Goal: Ask a question: Seek information or help from site administrators or community

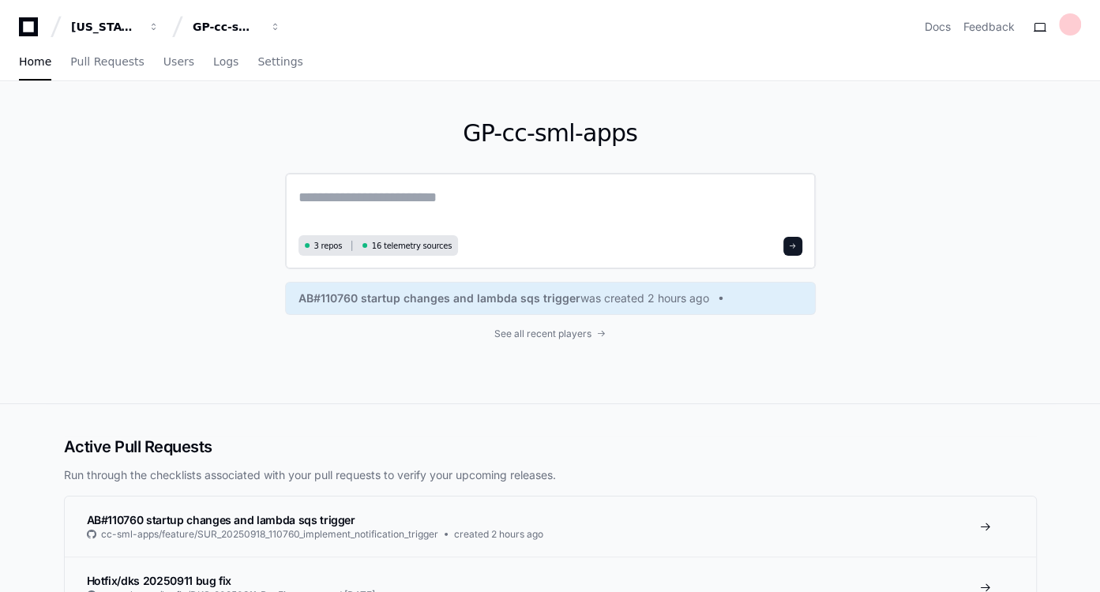
click at [393, 197] on textarea at bounding box center [550, 208] width 504 height 44
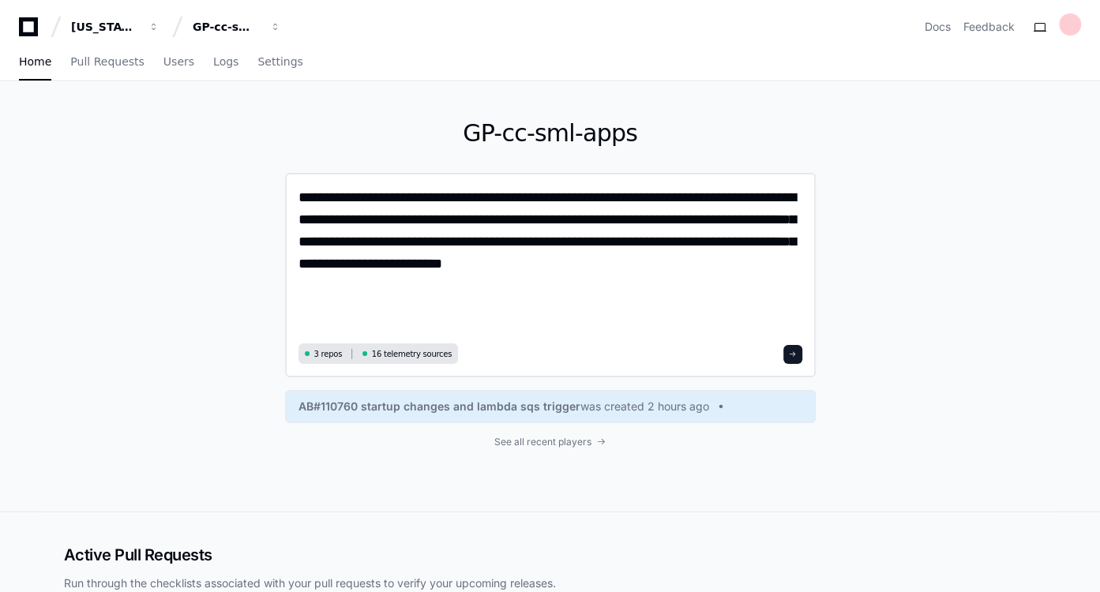
type textarea "**********"
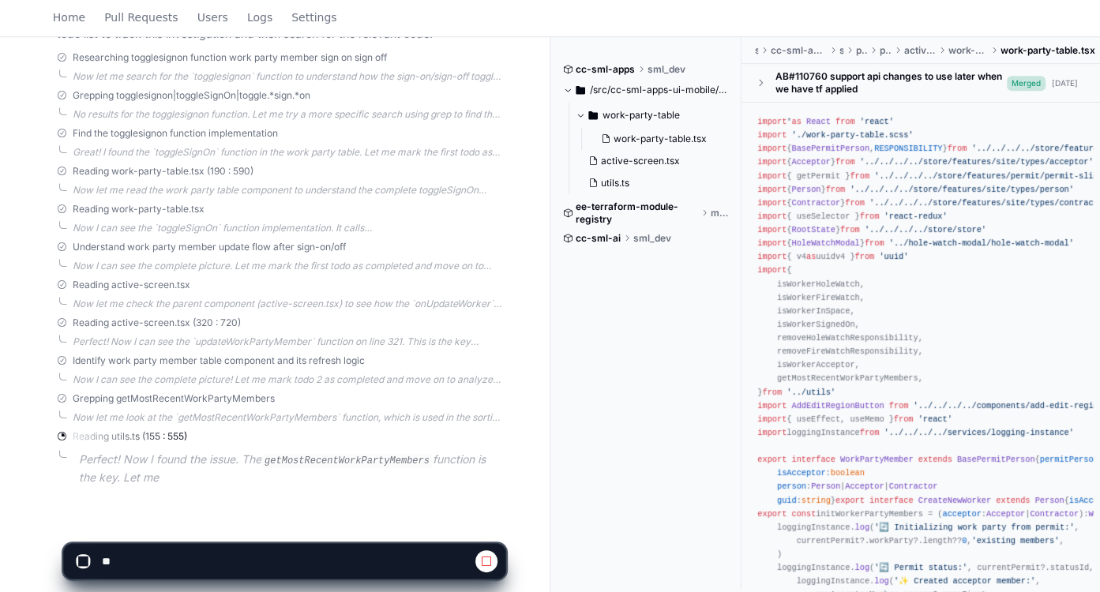
scroll to position [451, 0]
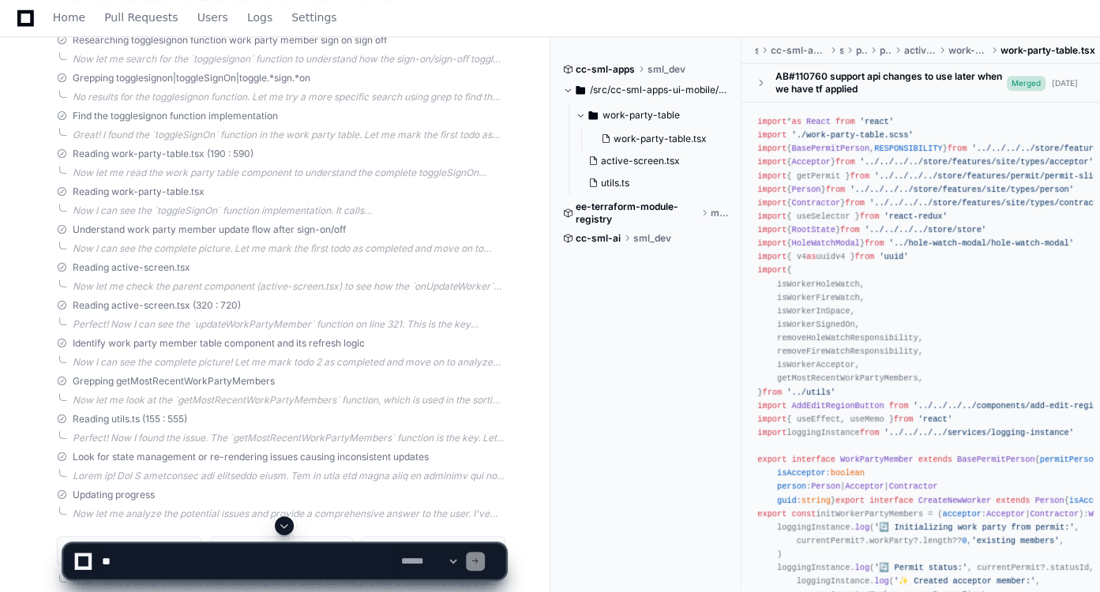
click at [280, 525] on span at bounding box center [284, 526] width 13 height 13
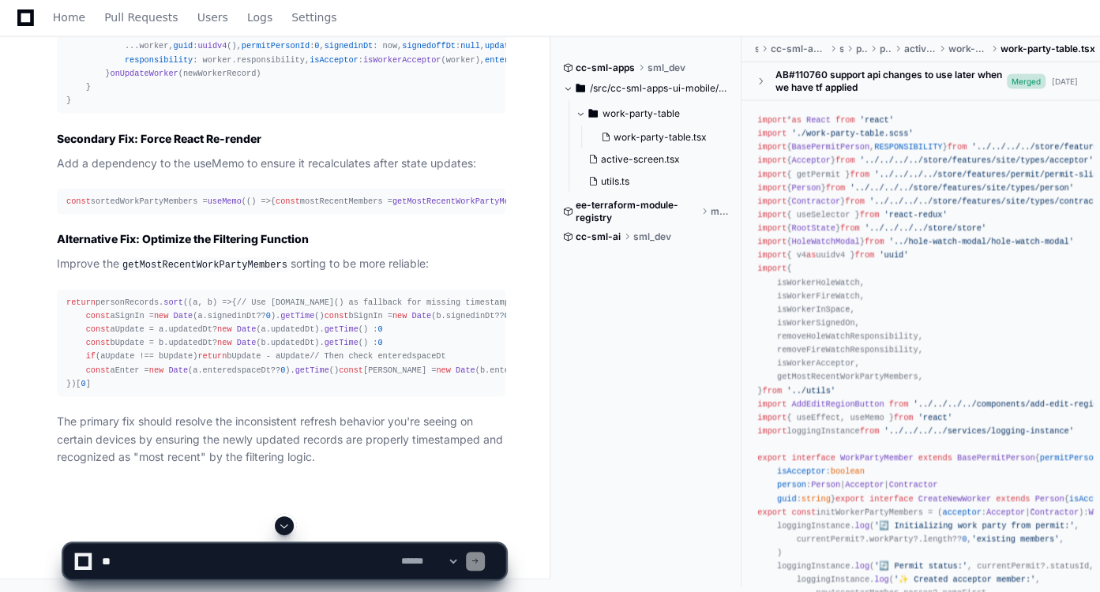
scroll to position [2205, 0]
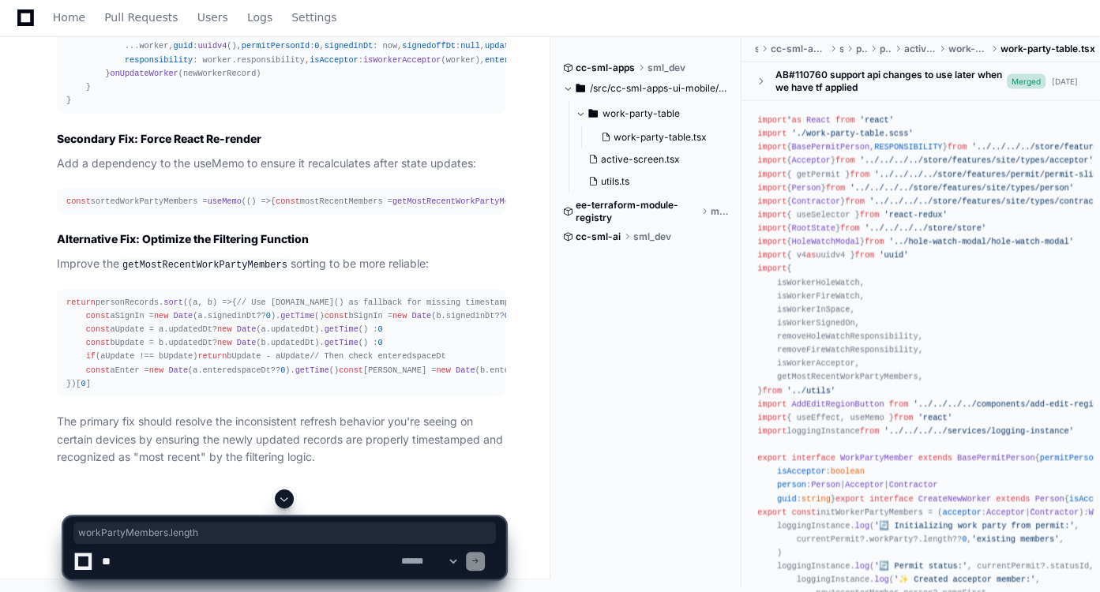
drag, startPoint x: 267, startPoint y: 341, endPoint x: 165, endPoint y: 342, distance: 101.9
click at [165, 208] on div "const sortedWorkPartyMembers = useMemo ( () => { const mostRecentMembers = getM…" at bounding box center [281, 201] width 430 height 13
copy div "workPartyMembers. length"
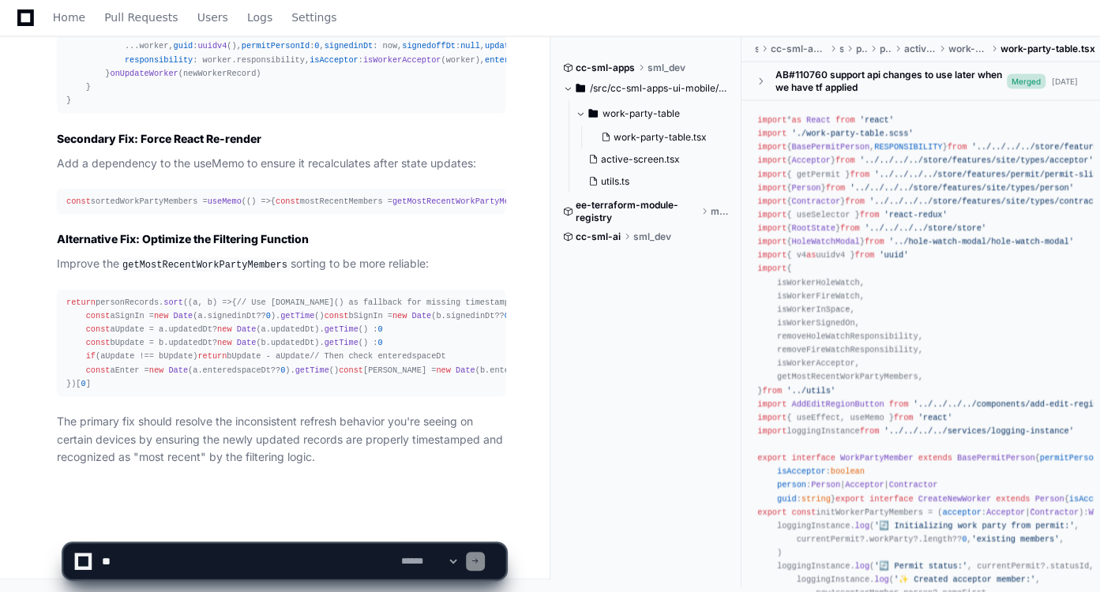
click at [379, 313] on div "return personRecords. sort ( ( a, b ) => { // Use [DOMAIN_NAME]() as fallback f…" at bounding box center [281, 343] width 430 height 95
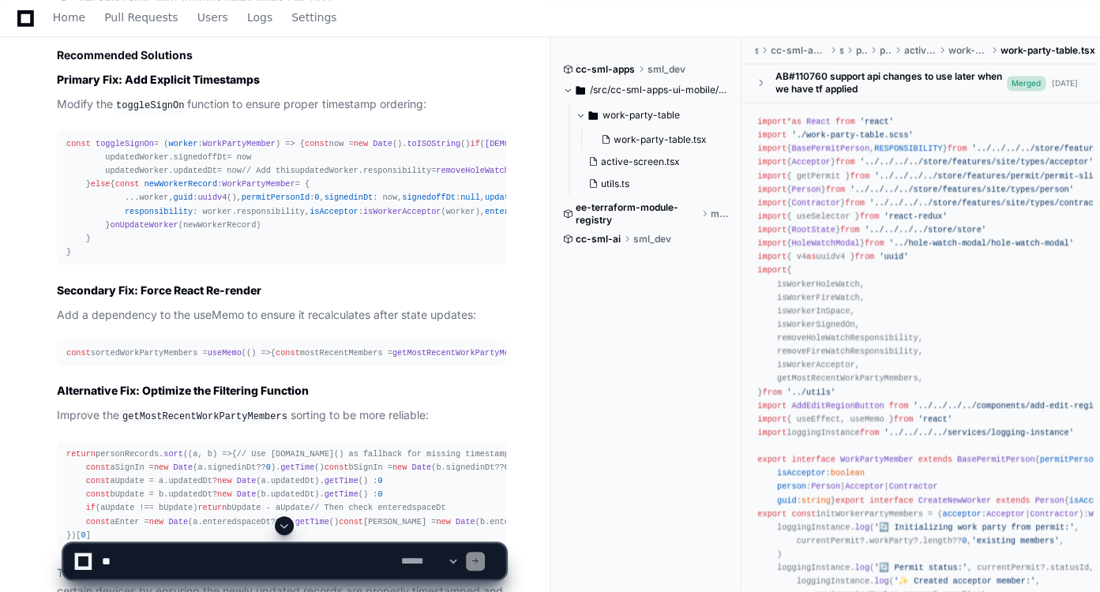
scroll to position [1897, 0]
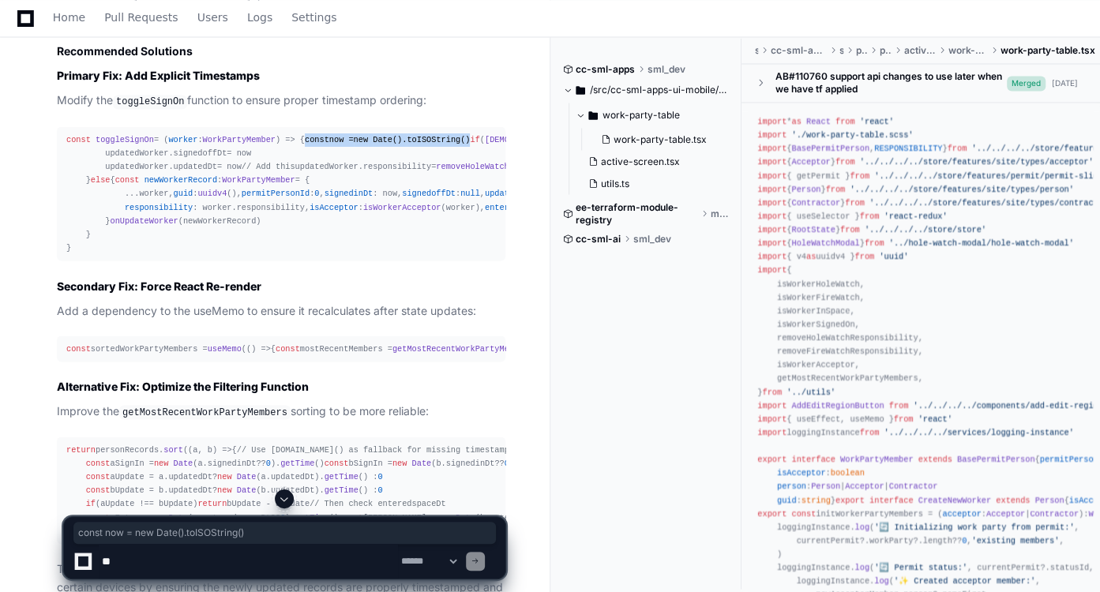
drag, startPoint x: 82, startPoint y: 194, endPoint x: 254, endPoint y: 193, distance: 172.2
click at [254, 193] on div "const toggleSignOn = ( worker : WorkPartyMember ) => { const now = new Date ().…" at bounding box center [281, 194] width 430 height 122
copy div "const now = new Date (). toISOString ()"
drag, startPoint x: 101, startPoint y: 263, endPoint x: 231, endPoint y: 261, distance: 130.3
click at [231, 254] on div "const toggleSignOn = ( worker : WorkPartyMember ) => { const now = new Date ().…" at bounding box center [281, 194] width 430 height 122
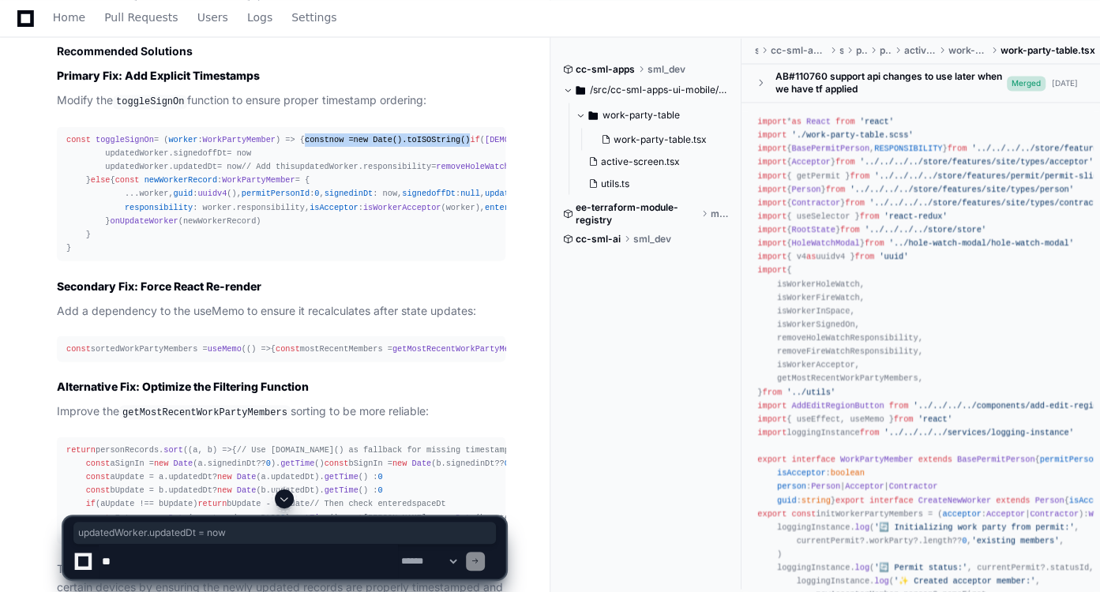
copy div "updatedWorker. updatedDt = now"
drag, startPoint x: 118, startPoint y: 400, endPoint x: 185, endPoint y: 401, distance: 67.1
click at [185, 254] on div "const toggleSignOn = ( worker : WorkPartyMember ) => { const now = new Date ().…" at bounding box center [281, 194] width 430 height 122
copy div "updatedDt : now,"
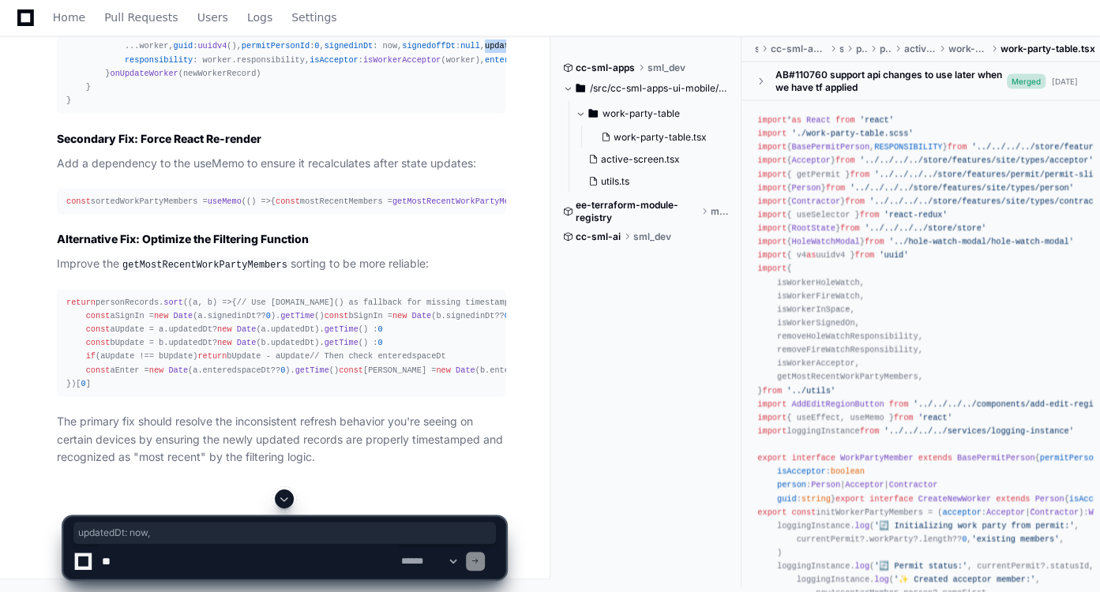
scroll to position [2493, 0]
click at [279, 559] on textarea at bounding box center [248, 561] width 299 height 35
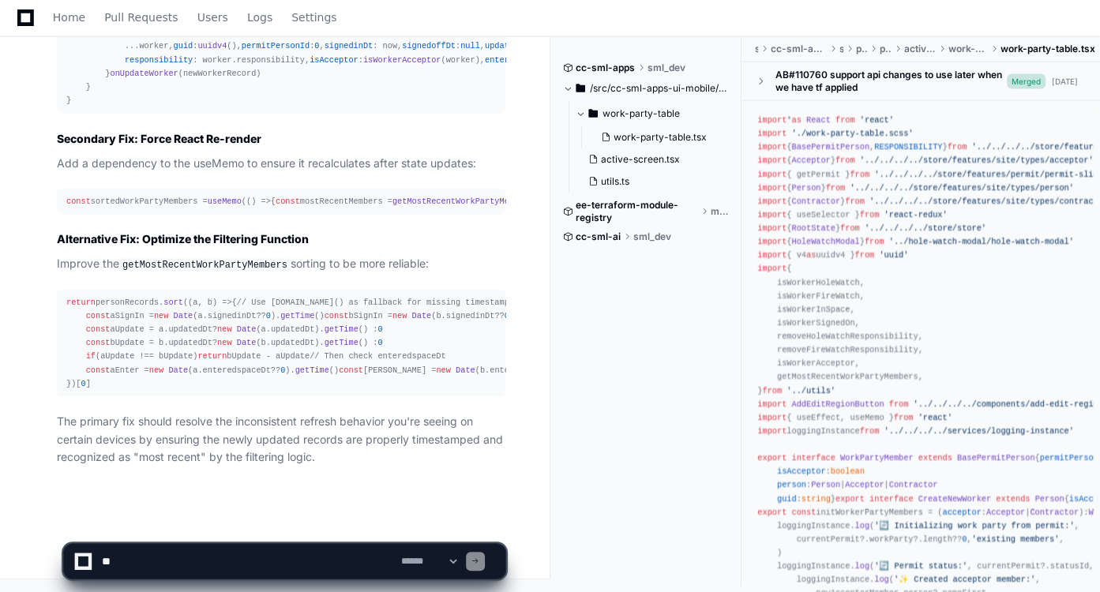
click at [269, 562] on textarea at bounding box center [248, 561] width 299 height 35
type textarea "**********"
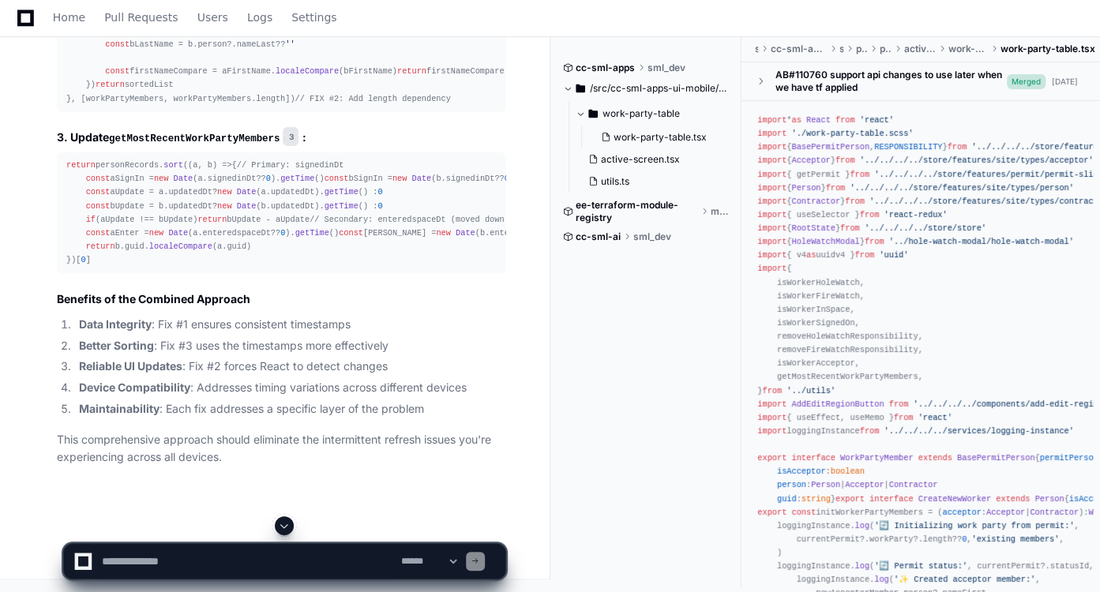
scroll to position [3806, 0]
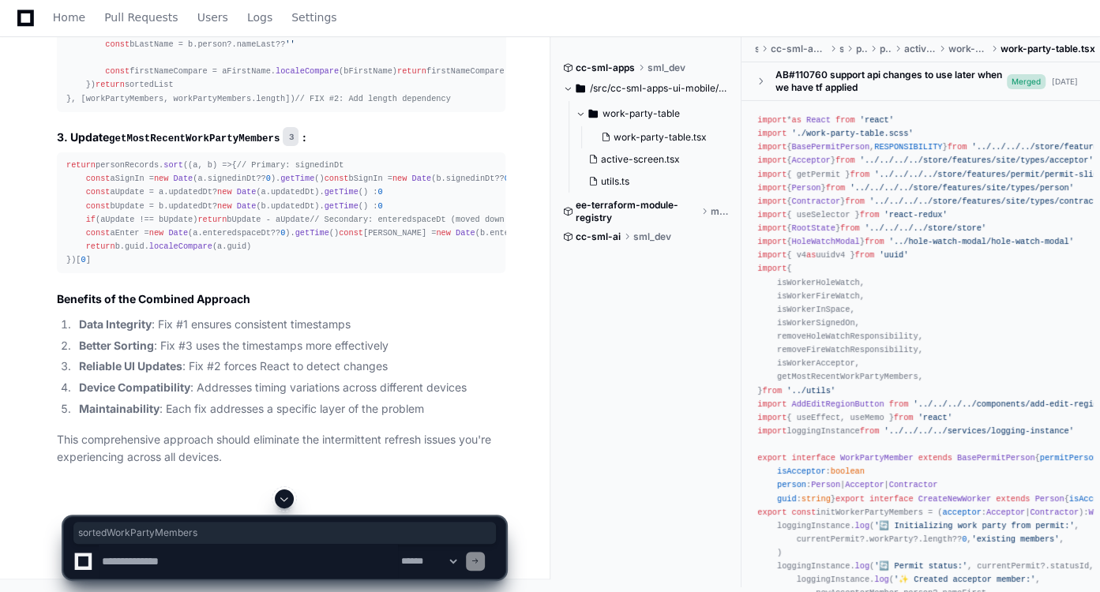
drag, startPoint x: 269, startPoint y: 402, endPoint x: 165, endPoint y: 406, distance: 104.3
copy div "workPartyMembers. length ]"
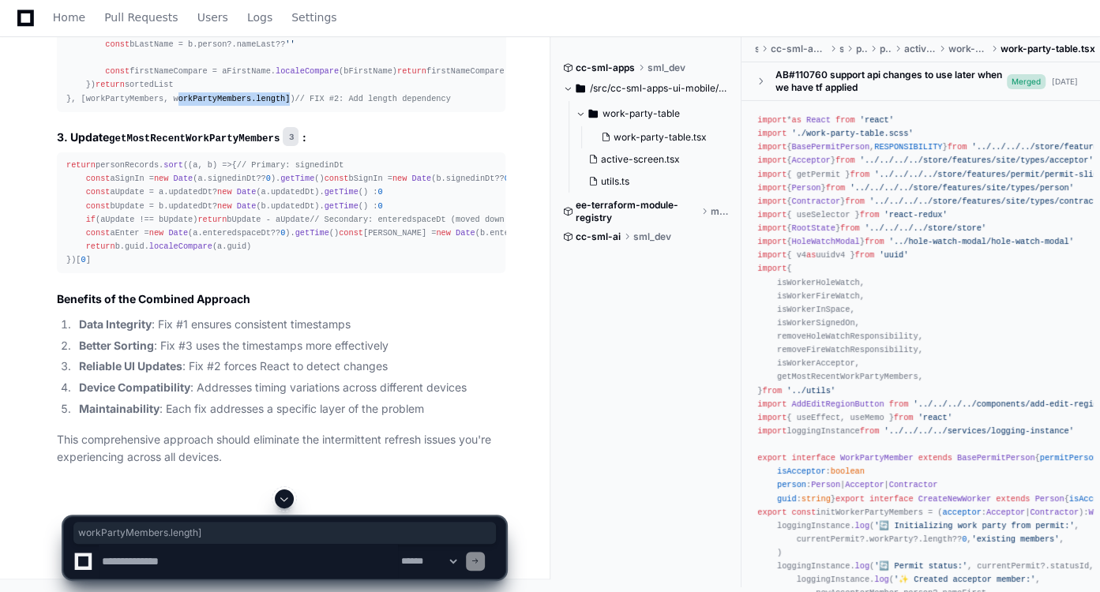
scroll to position [4178, 0]
drag, startPoint x: 267, startPoint y: 314, endPoint x: 164, endPoint y: 313, distance: 102.7
copy div "workPartyMembers. length"
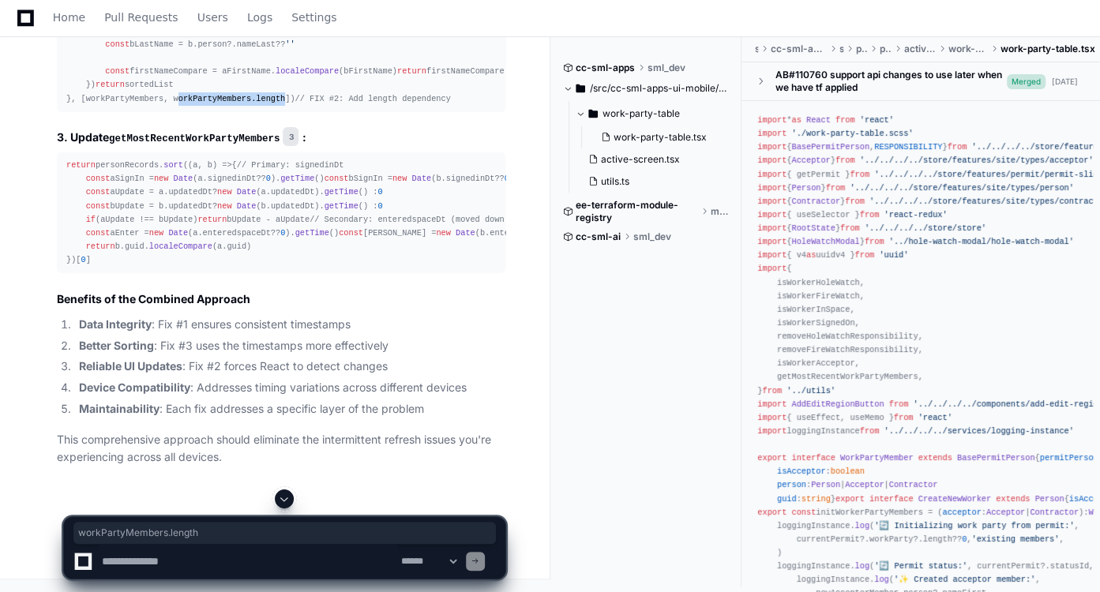
scroll to position [4365, 0]
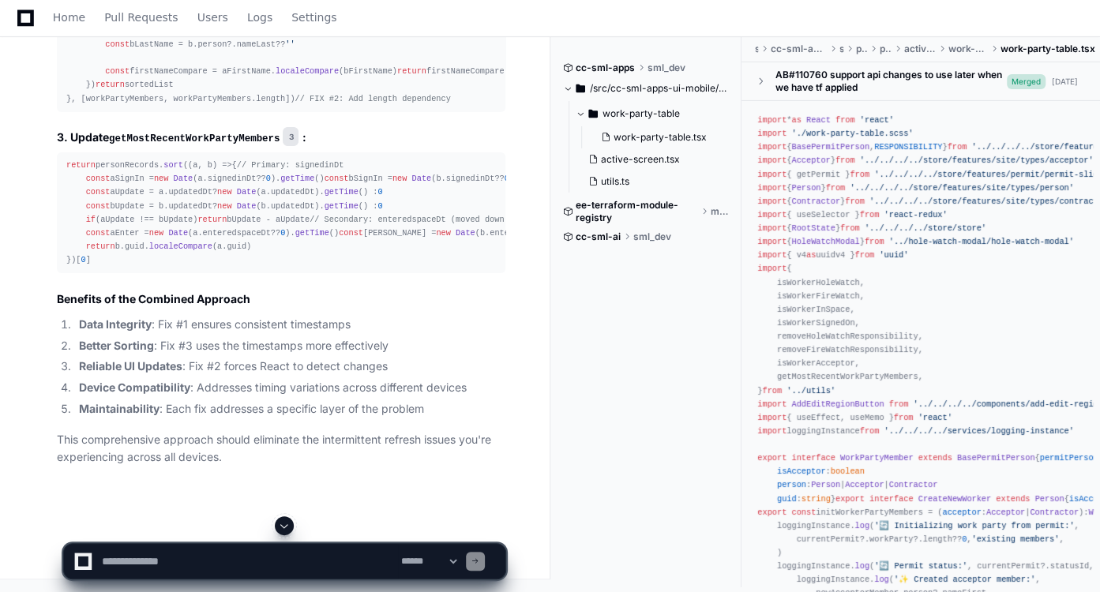
click at [175, 145] on code "getMostRecentWorkPartyMembers" at bounding box center [194, 138] width 171 height 11
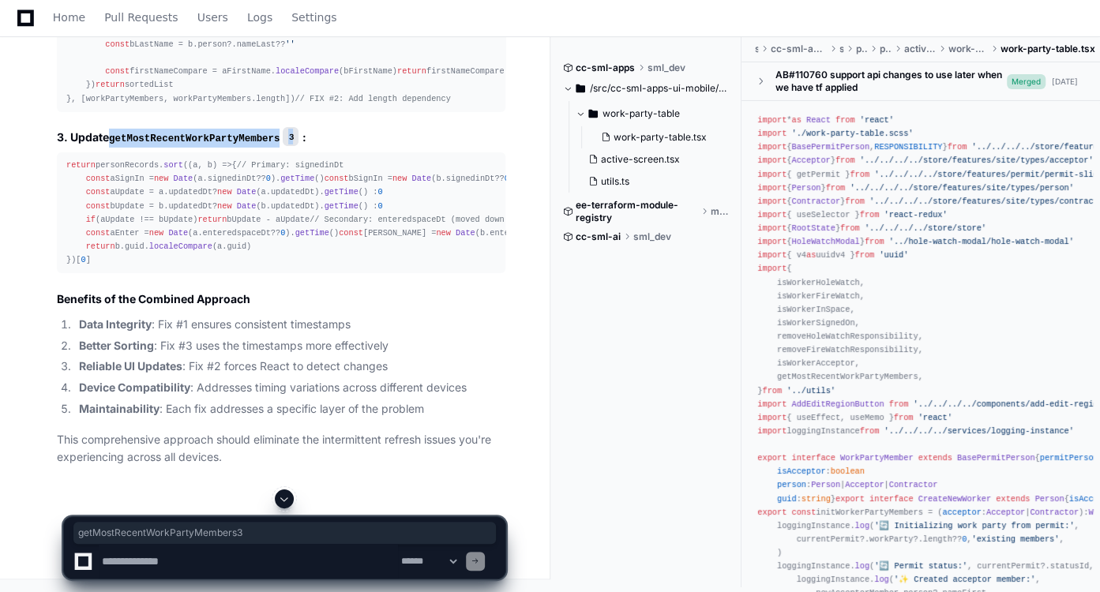
click at [175, 145] on code "getMostRecentWorkPartyMembers" at bounding box center [194, 138] width 171 height 11
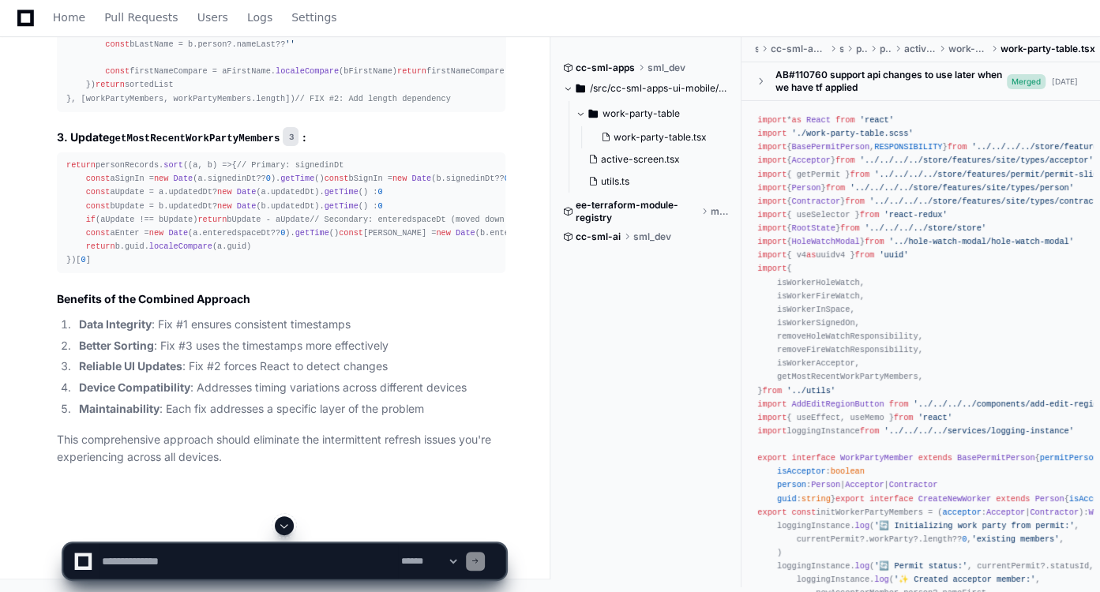
click at [324, 307] on h2 "Benefits of the Combined Approach" at bounding box center [281, 299] width 449 height 16
click at [280, 559] on textarea at bounding box center [248, 561] width 299 height 35
type textarea "*"
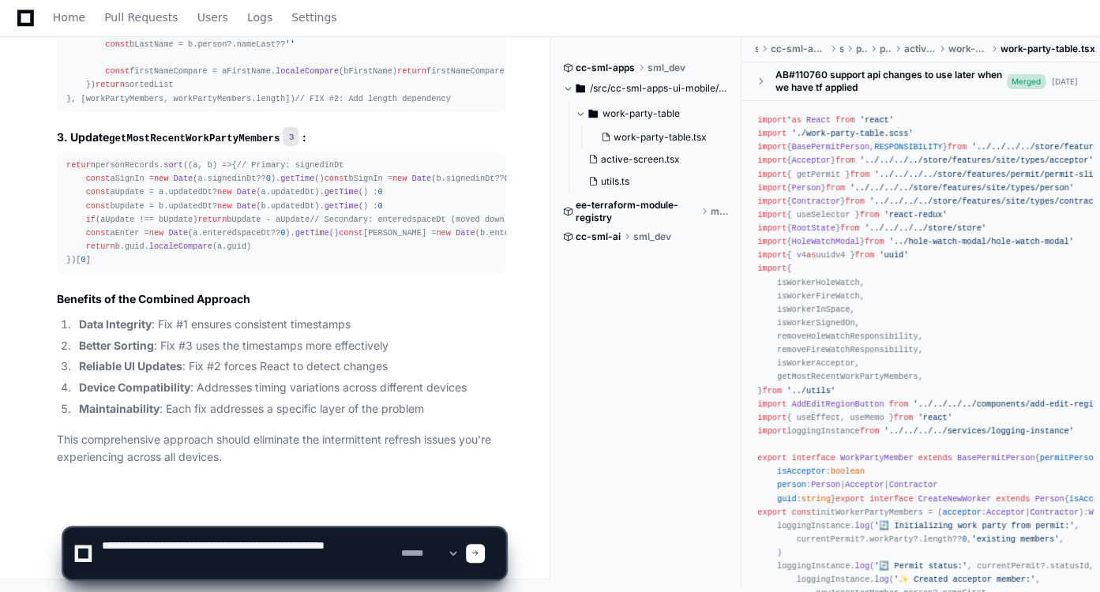
type textarea "**********"
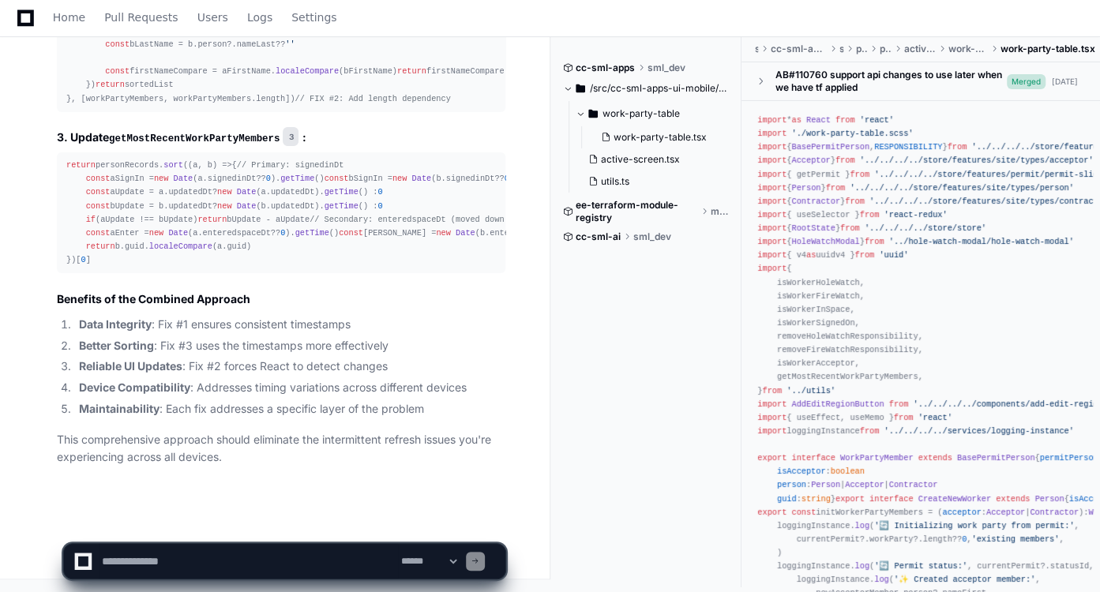
scroll to position [0, 0]
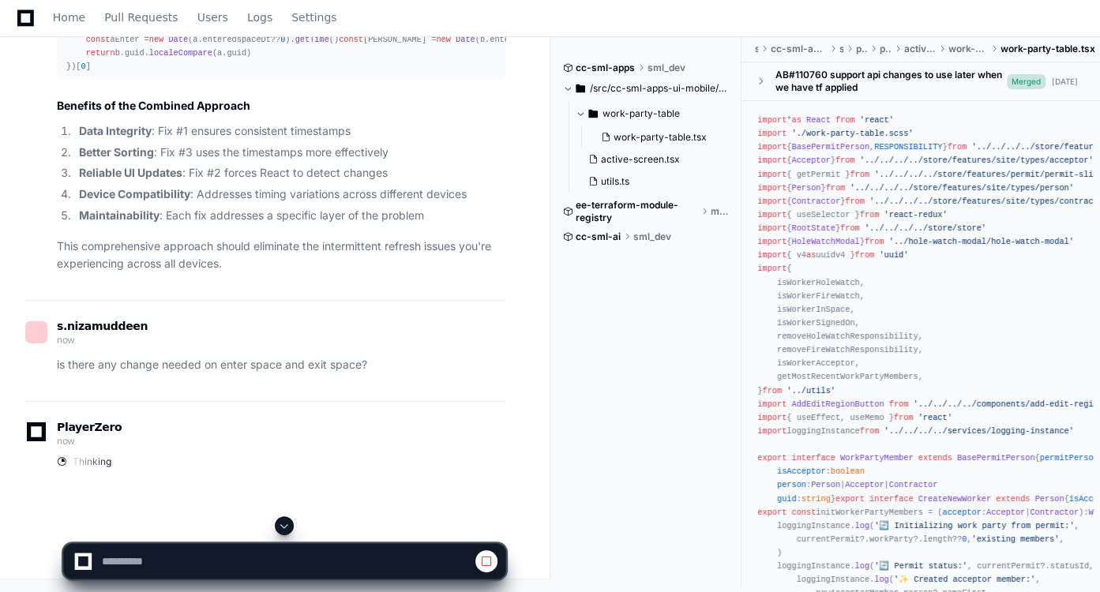
click at [282, 531] on span at bounding box center [284, 526] width 13 height 13
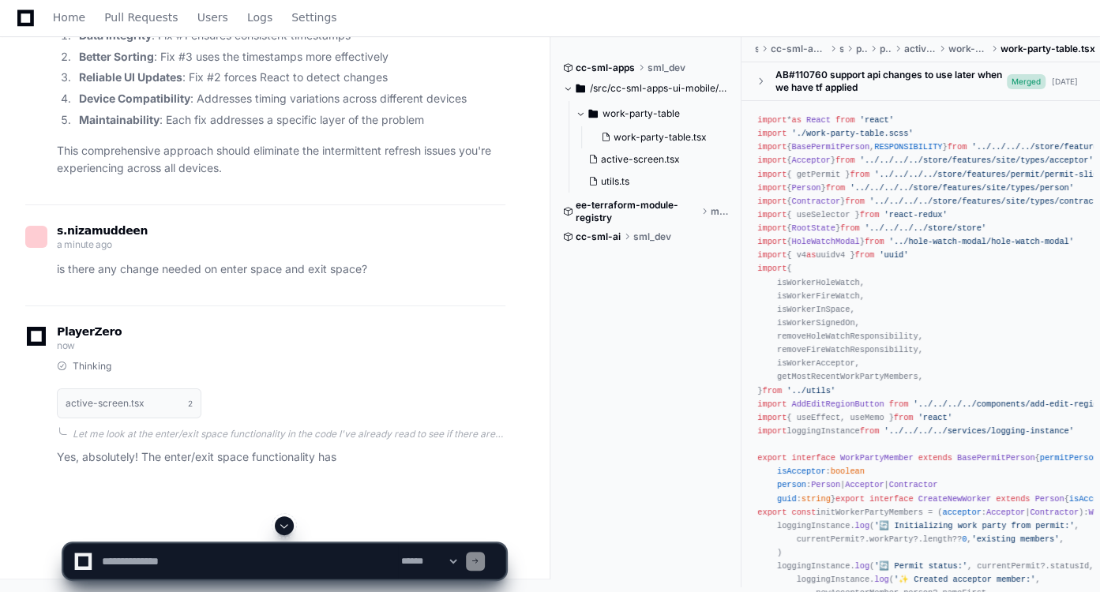
click at [379, 404] on div "PlayerZero now Thinking active-screen.tsx 2 Let me look at the enter/exit space…" at bounding box center [265, 400] width 480 height 188
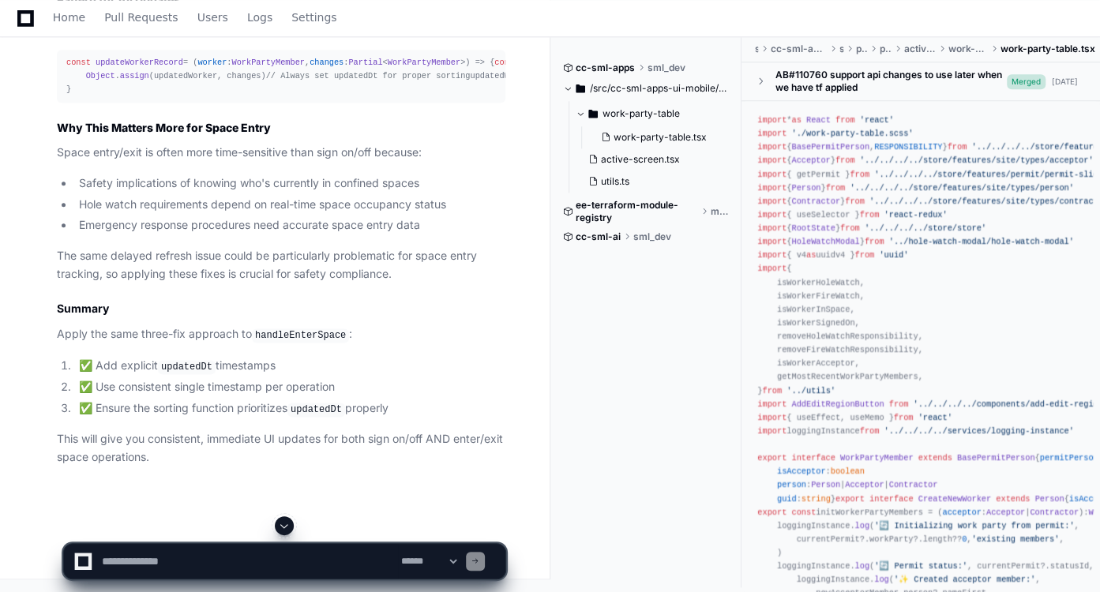
scroll to position [5537, 0]
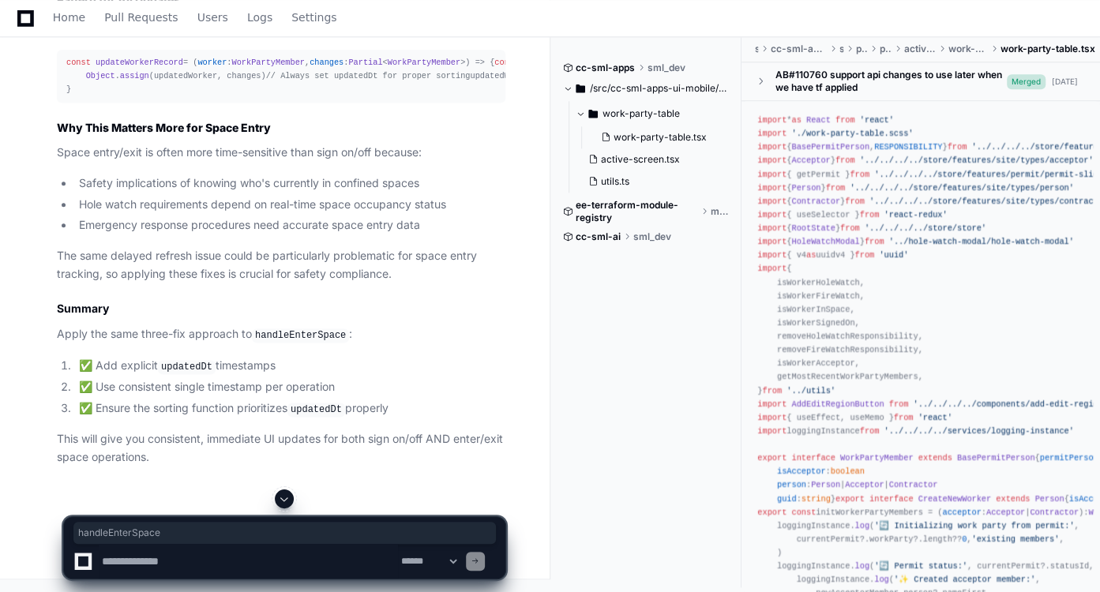
copy span "handleEnterSpace"
drag, startPoint x: 82, startPoint y: 190, endPoint x: 246, endPoint y: 190, distance: 164.2
copy div "const now = new Date (). toISOString ()"
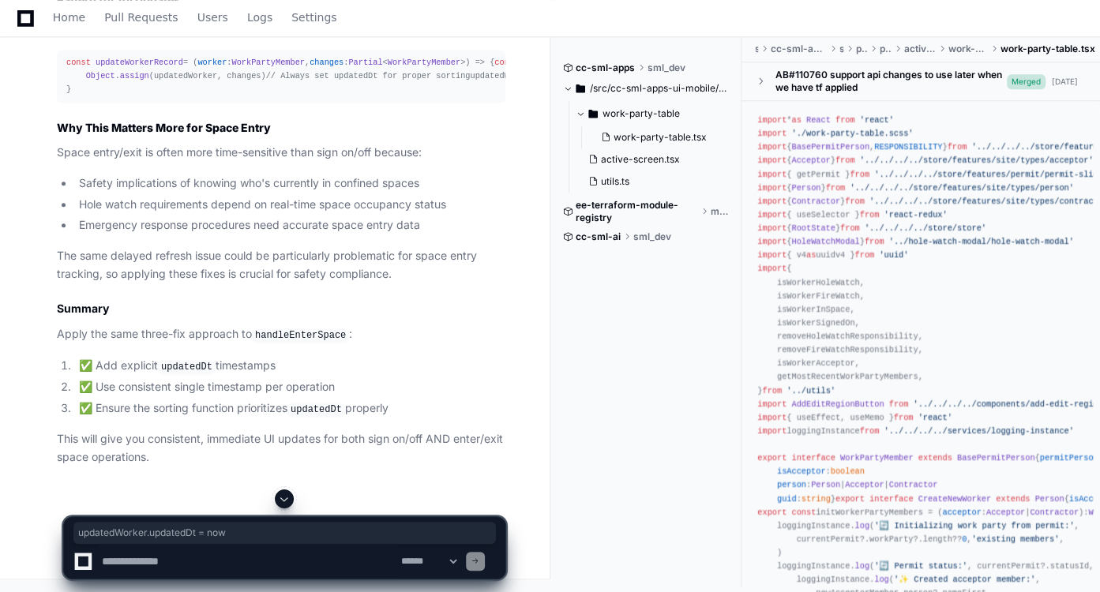
drag, startPoint x: 231, startPoint y: 287, endPoint x: 103, endPoint y: 287, distance: 128.7
copy div "updatedWorker. updatedDt = now"
drag, startPoint x: 205, startPoint y: 378, endPoint x: 130, endPoint y: 377, distance: 74.2
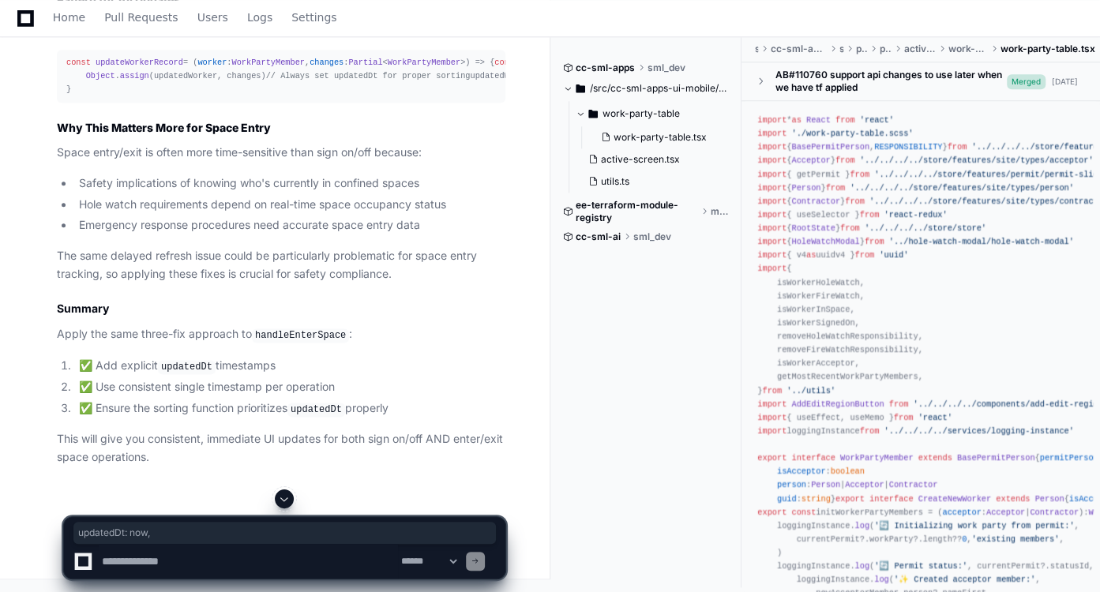
copy div "updatedDt : now,"
drag, startPoint x: 120, startPoint y: 343, endPoint x: 250, endPoint y: 343, distance: 130.3
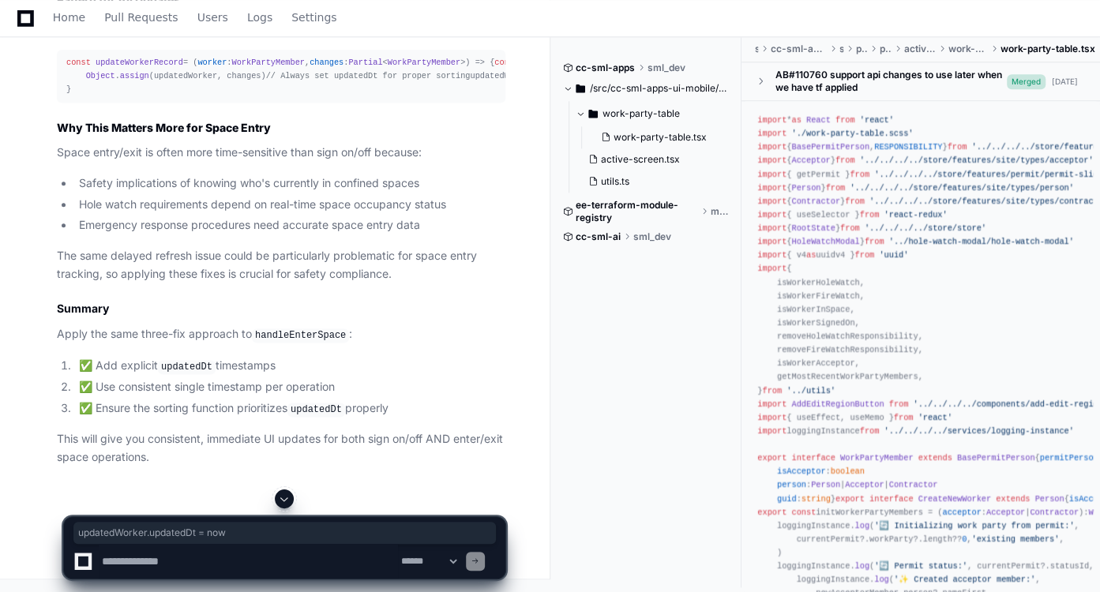
scroll to position [6147, 0]
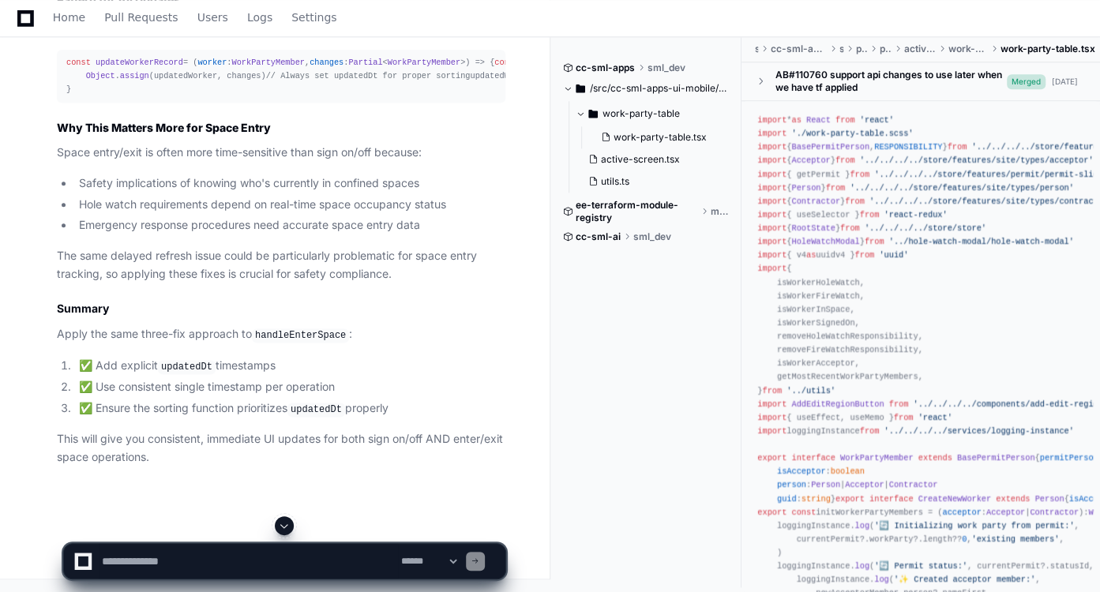
click at [138, 67] on span "updateWorkerRecord" at bounding box center [140, 62] width 88 height 9
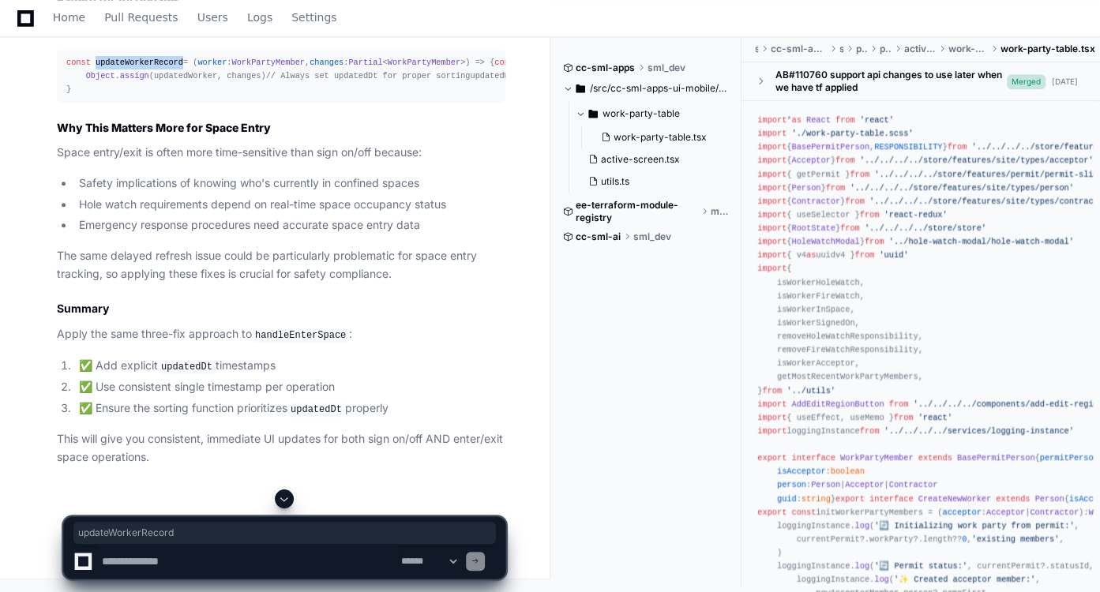
click at [138, 67] on span "updateWorkerRecord" at bounding box center [140, 62] width 88 height 9
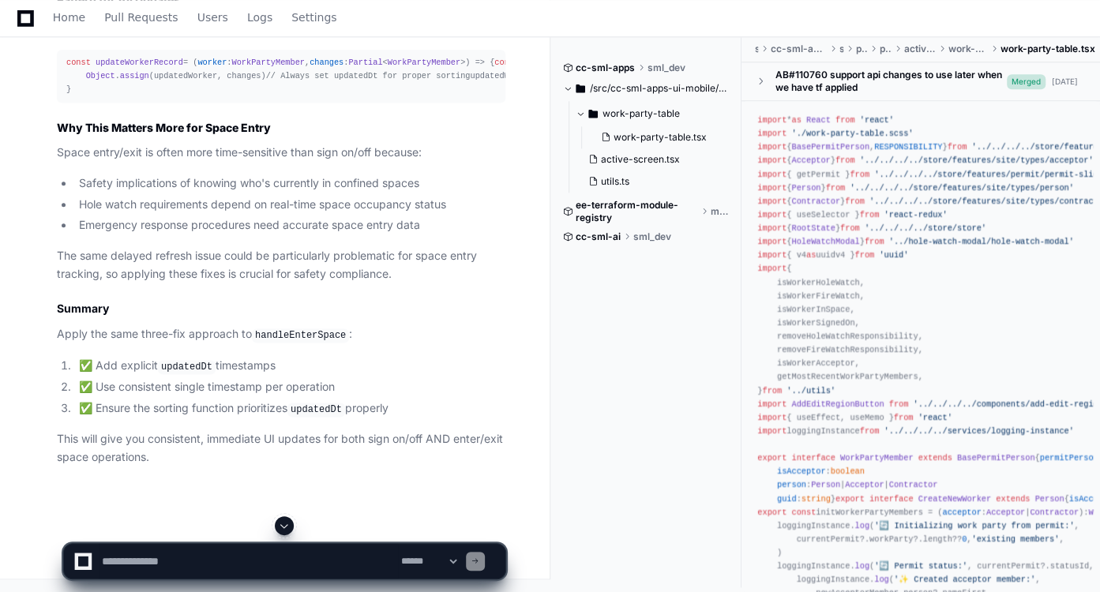
click at [131, 67] on span "updateWorkerRecord" at bounding box center [140, 62] width 88 height 9
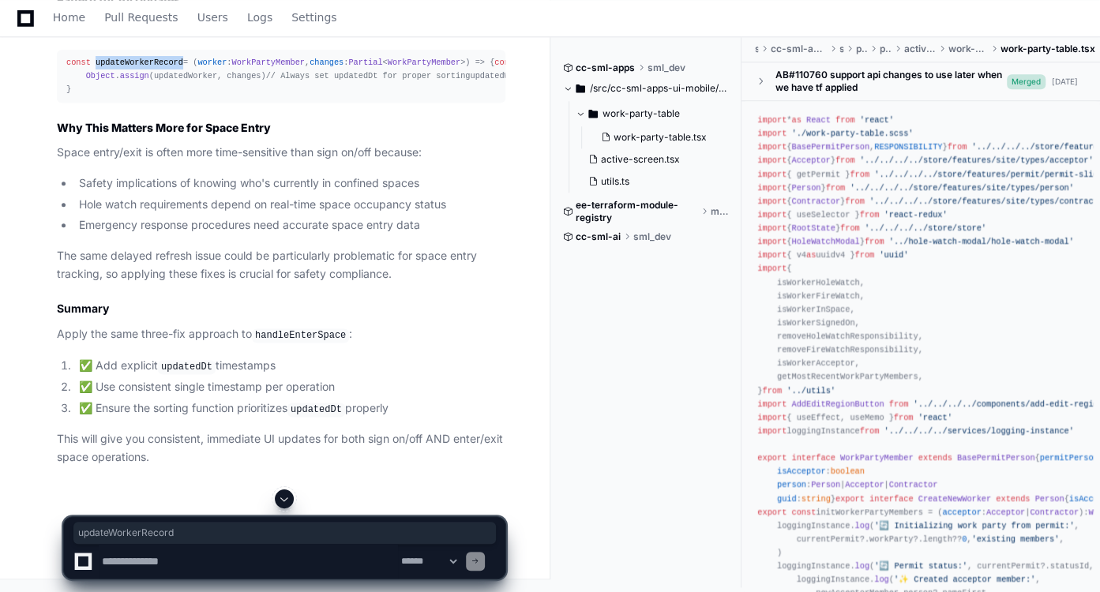
click at [131, 67] on span "updateWorkerRecord" at bounding box center [140, 62] width 88 height 9
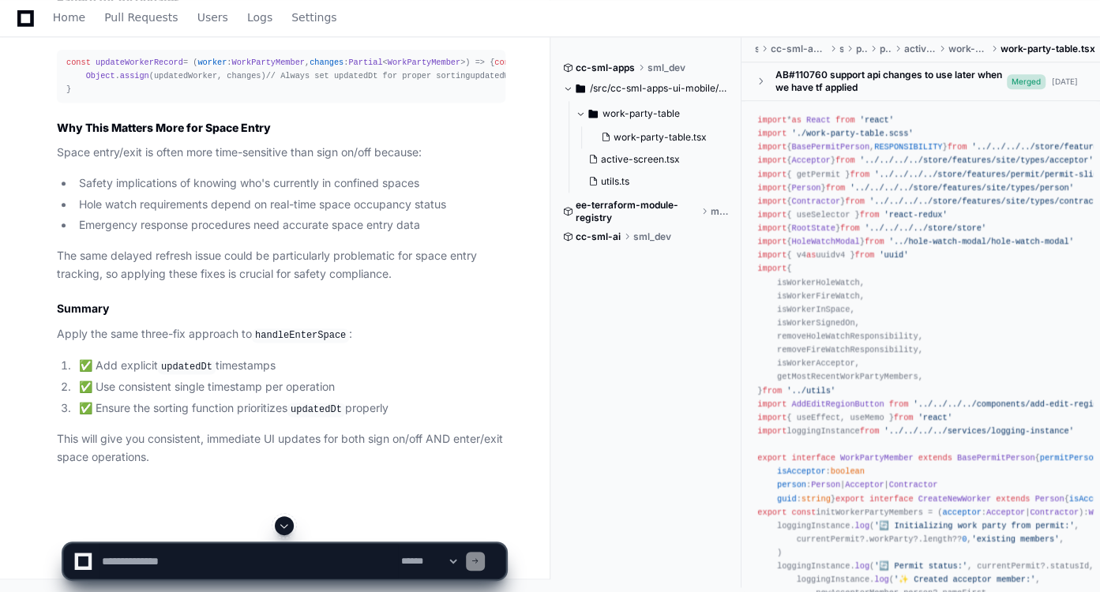
click at [313, 96] on div "const updateWorkerRecord = ( worker : WorkPartyMember , changes : Partial < Wor…" at bounding box center [281, 76] width 430 height 40
click at [224, 547] on textarea at bounding box center [248, 561] width 299 height 35
paste textarea "**********"
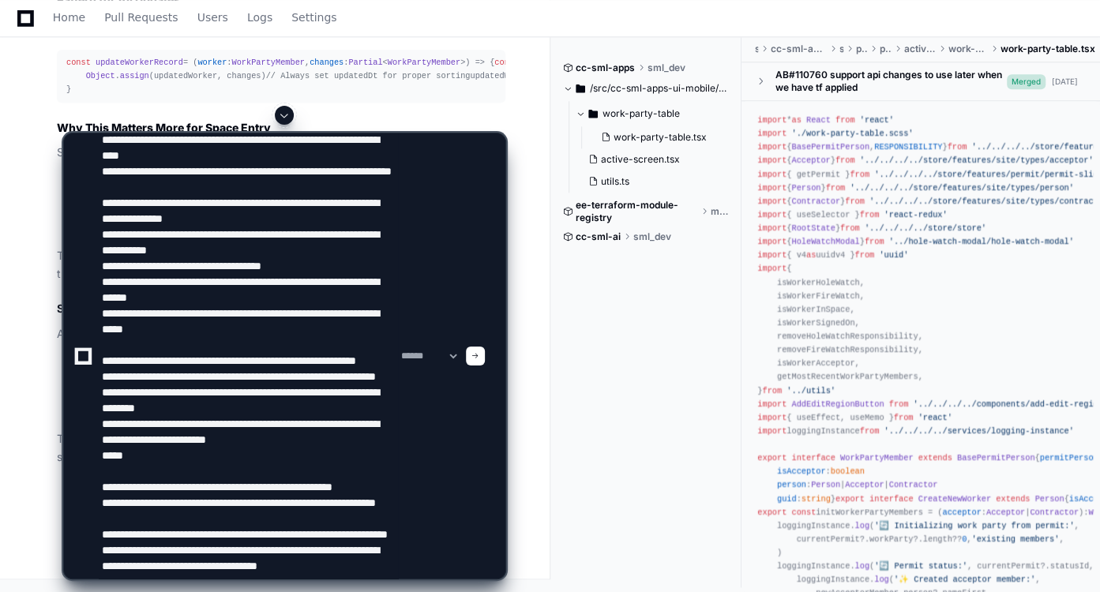
scroll to position [0, 0]
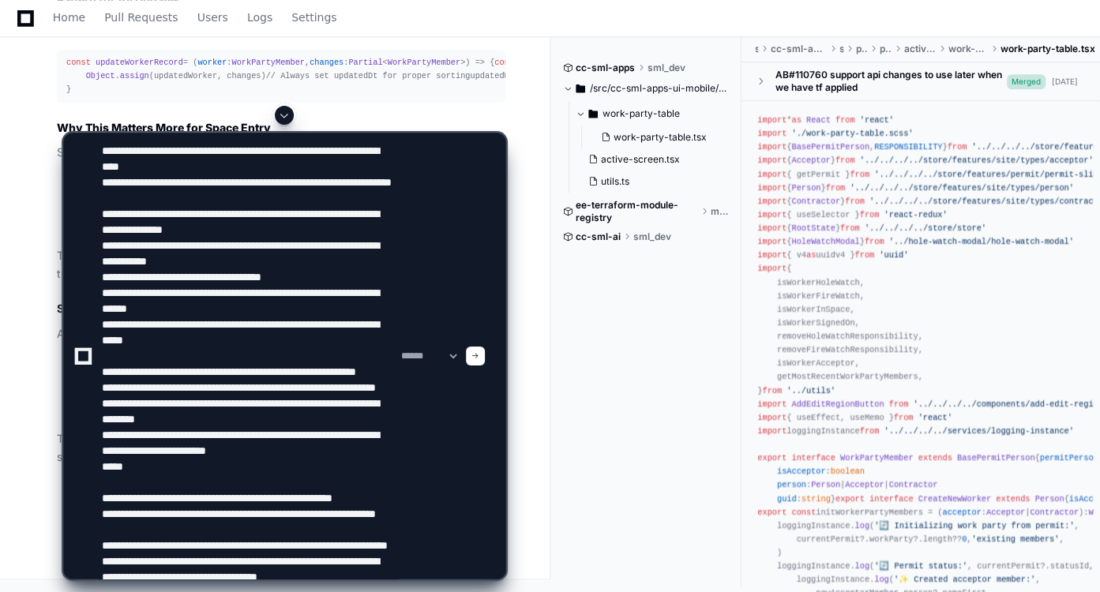
click at [186, 149] on textarea at bounding box center [248, 355] width 299 height 445
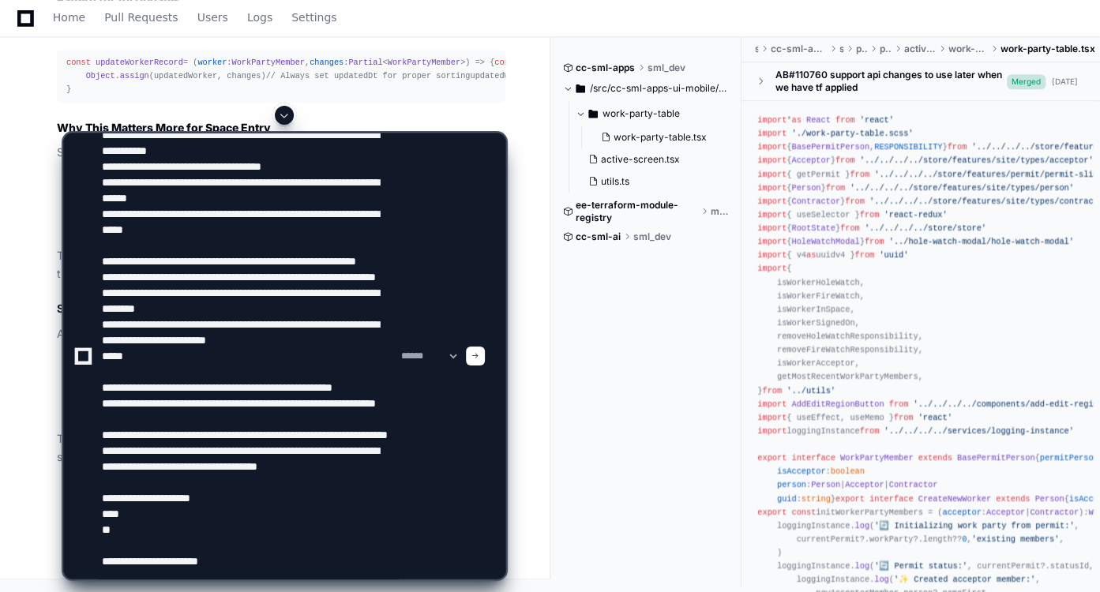
click at [251, 559] on textarea at bounding box center [248, 355] width 299 height 445
paste textarea "**********"
type textarea "**********"
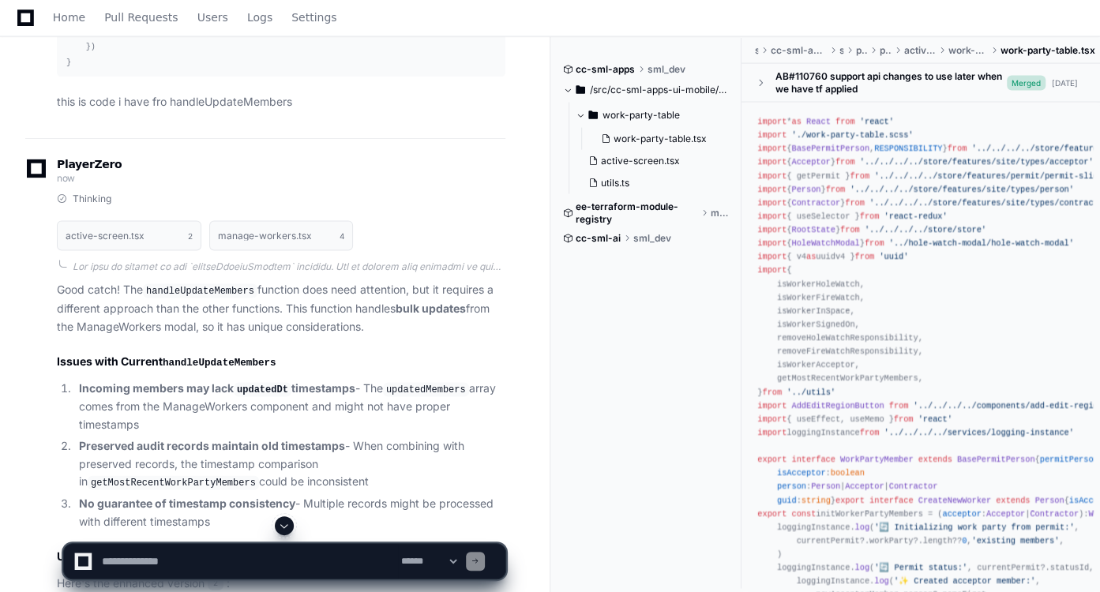
scroll to position [6149, 0]
